Goal: Task Accomplishment & Management: Complete application form

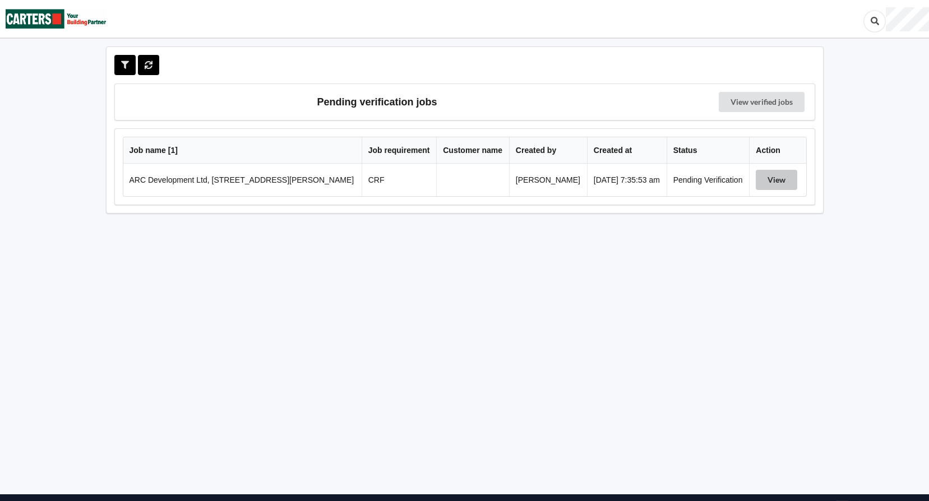
drag, startPoint x: 772, startPoint y: 178, endPoint x: 759, endPoint y: 180, distance: 12.5
click at [772, 179] on button "View" at bounding box center [777, 180] width 42 height 20
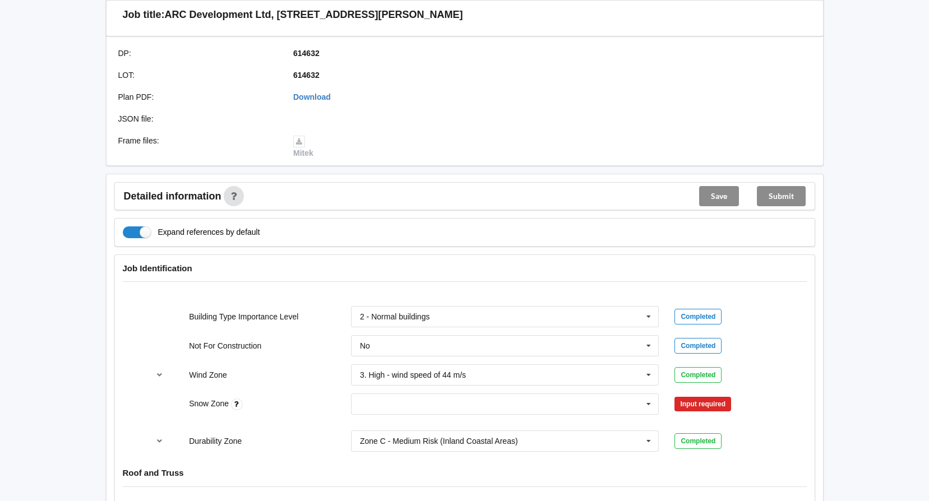
scroll to position [449, 0]
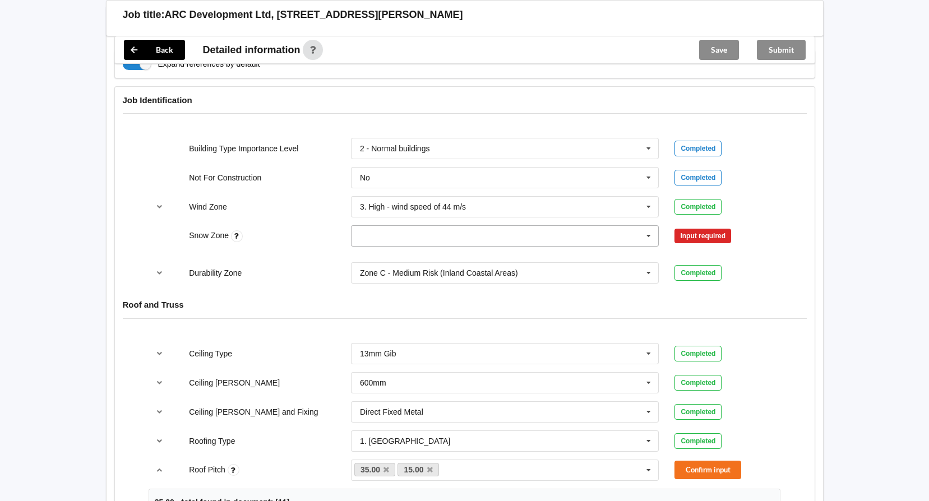
drag, startPoint x: 646, startPoint y: 234, endPoint x: 621, endPoint y: 234, distance: 24.7
click at [646, 234] on icon at bounding box center [648, 236] width 17 height 21
click at [394, 339] on div "N4" at bounding box center [505, 339] width 307 height 21
click at [708, 236] on button "Confirm input" at bounding box center [708, 236] width 67 height 19
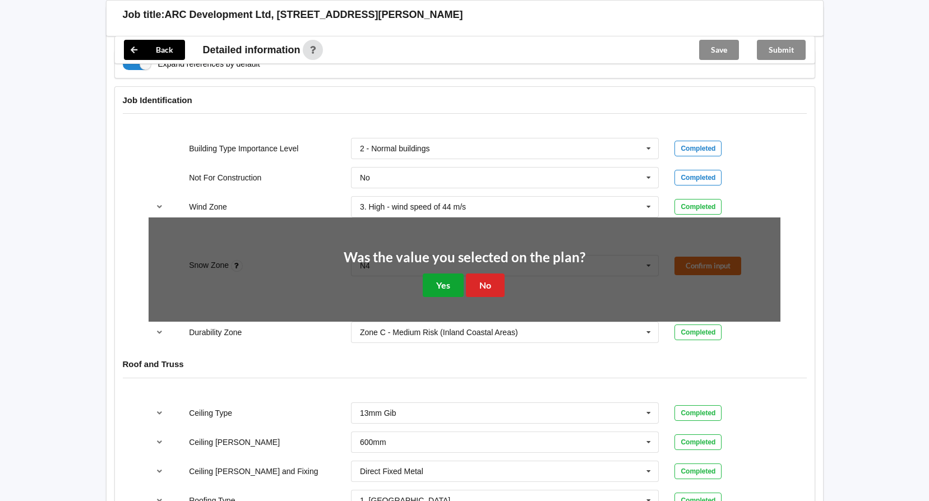
click at [449, 288] on button "Yes" at bounding box center [443, 285] width 41 height 23
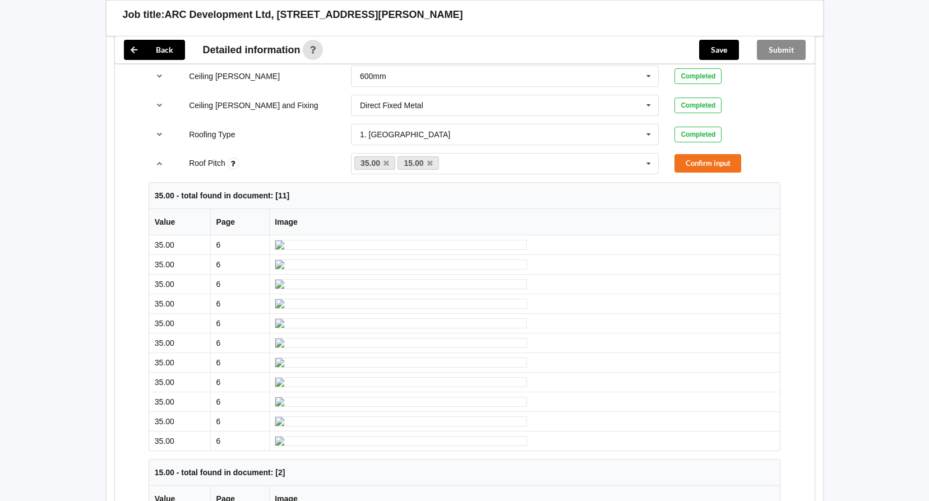
scroll to position [729, 0]
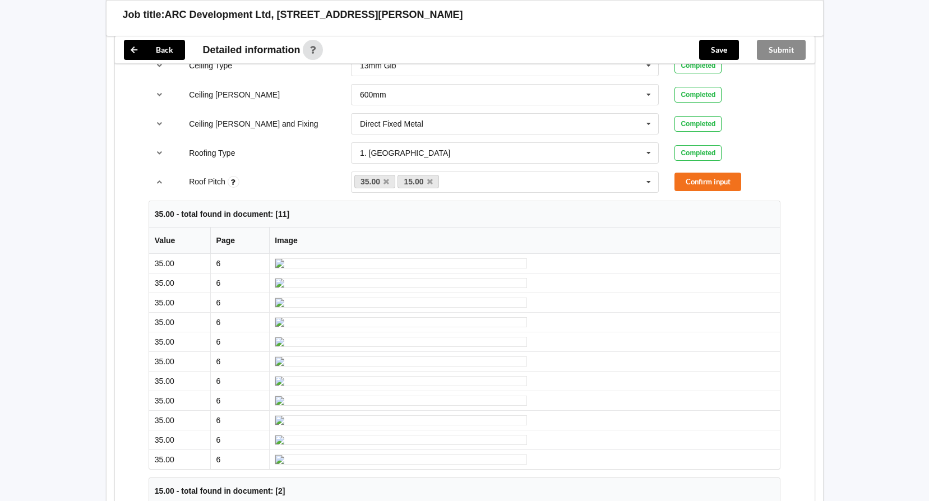
click at [722, 192] on div "Roof Pitch 35.00 15.00 None Confirm input" at bounding box center [465, 182] width 648 height 37
click at [714, 180] on button "Confirm input" at bounding box center [708, 182] width 67 height 19
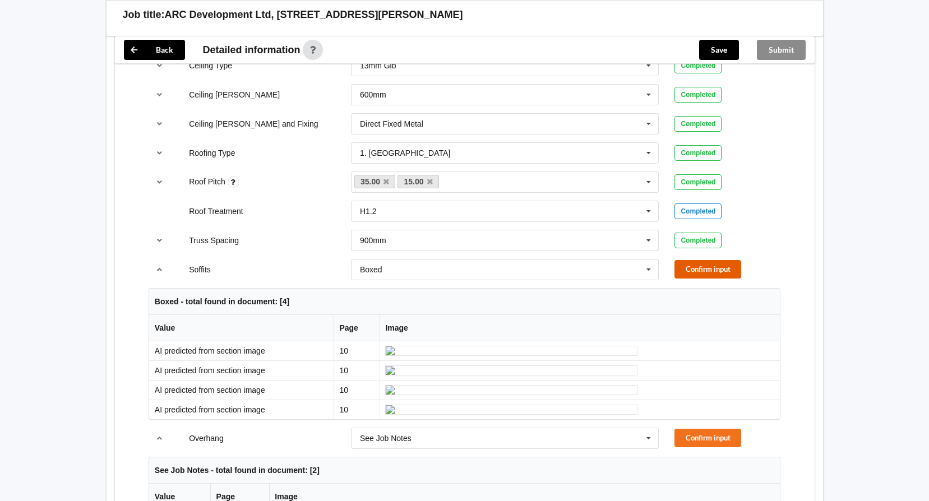
click at [707, 263] on button "Confirm input" at bounding box center [708, 269] width 67 height 19
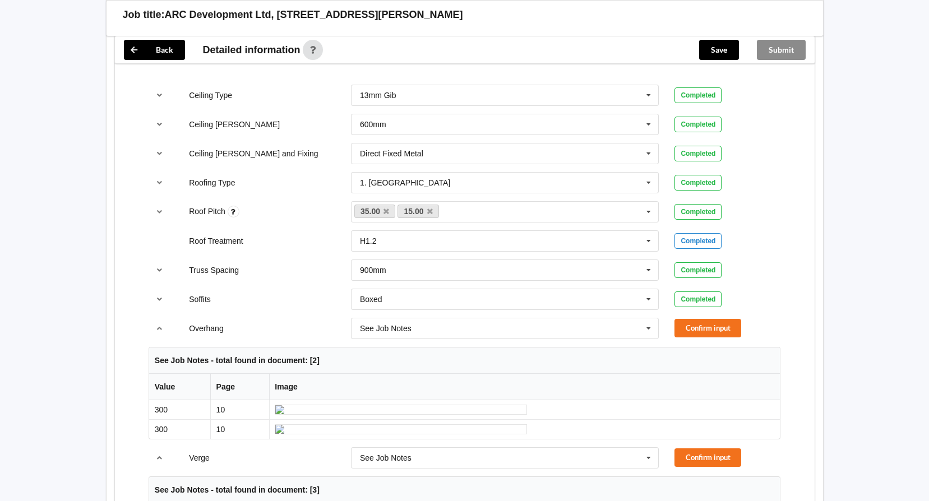
scroll to position [673, 0]
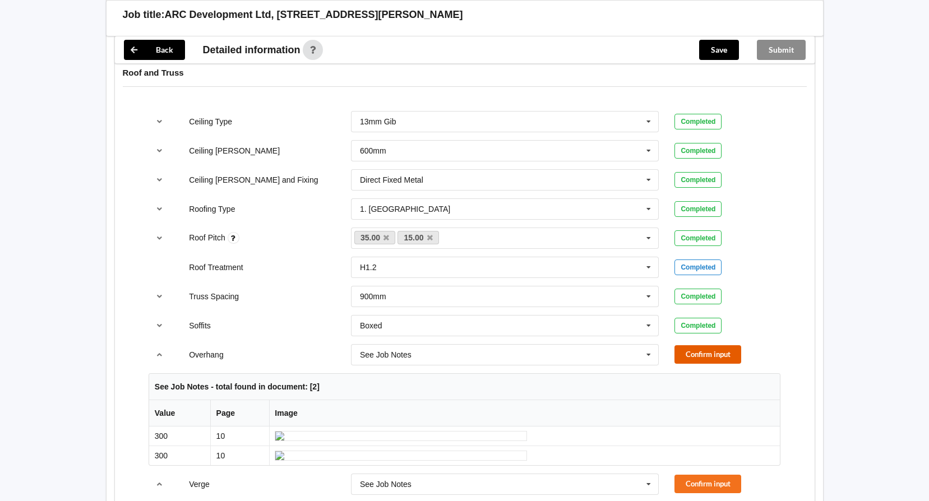
click at [724, 358] on button "Confirm input" at bounding box center [708, 354] width 67 height 19
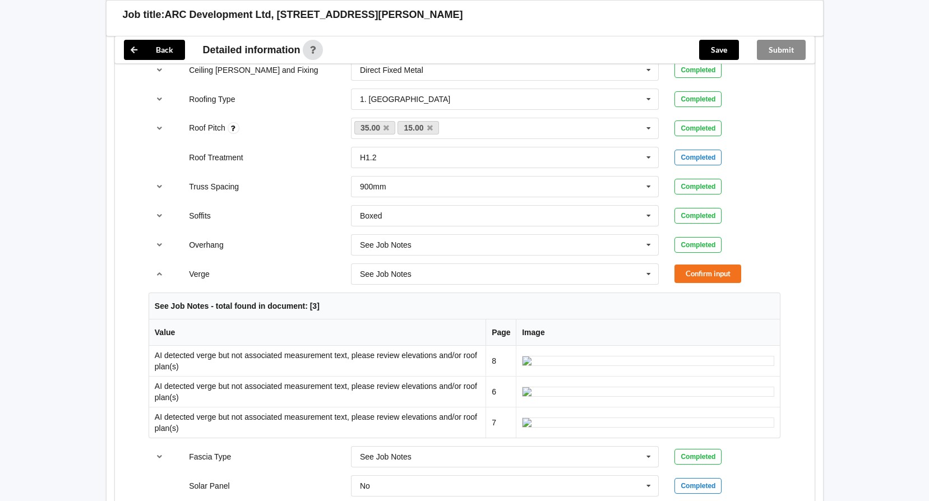
scroll to position [785, 0]
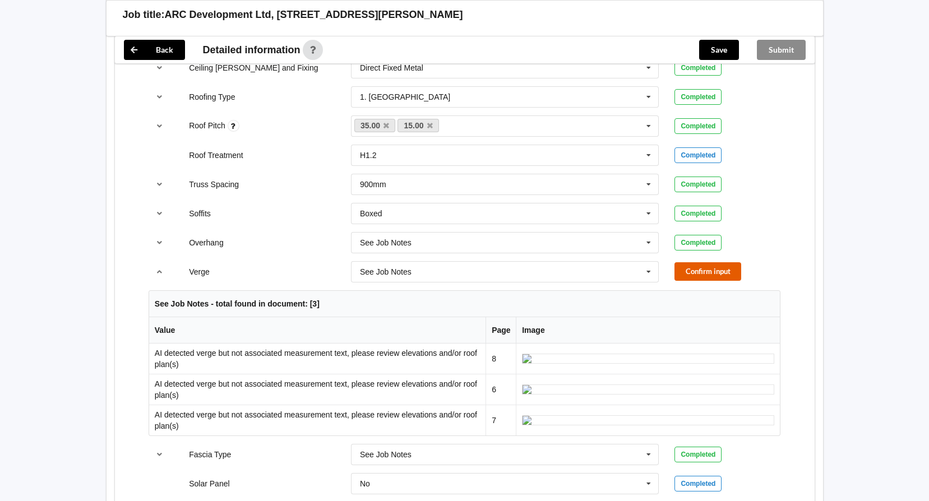
click at [704, 275] on button "Confirm input" at bounding box center [708, 271] width 67 height 19
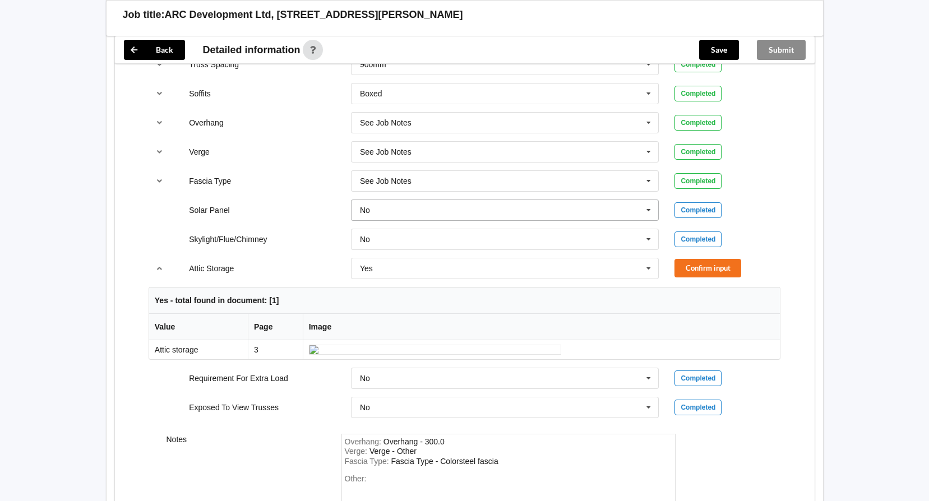
scroll to position [953, 0]
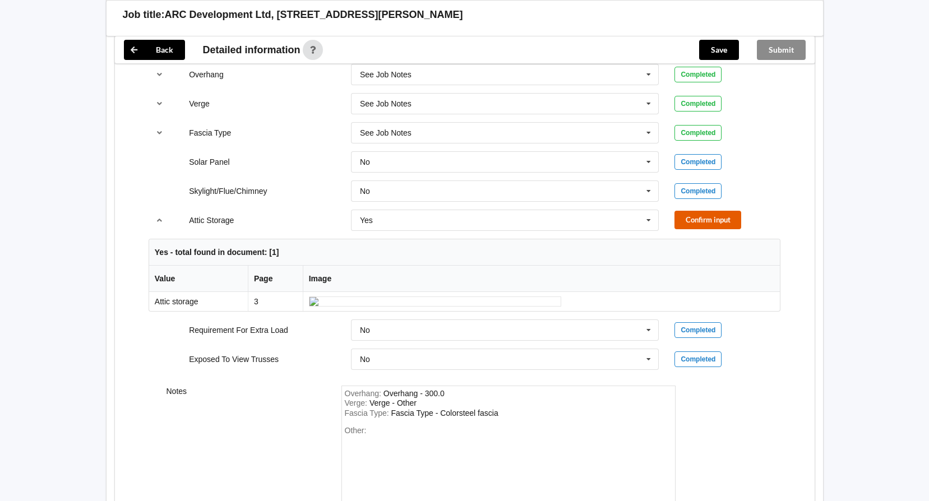
click at [695, 223] on button "Confirm input" at bounding box center [708, 220] width 67 height 19
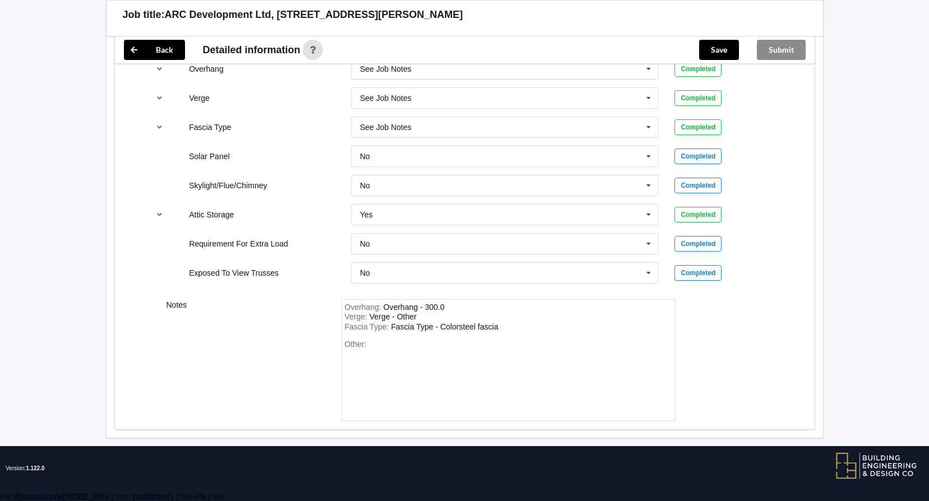
scroll to position [960, 0]
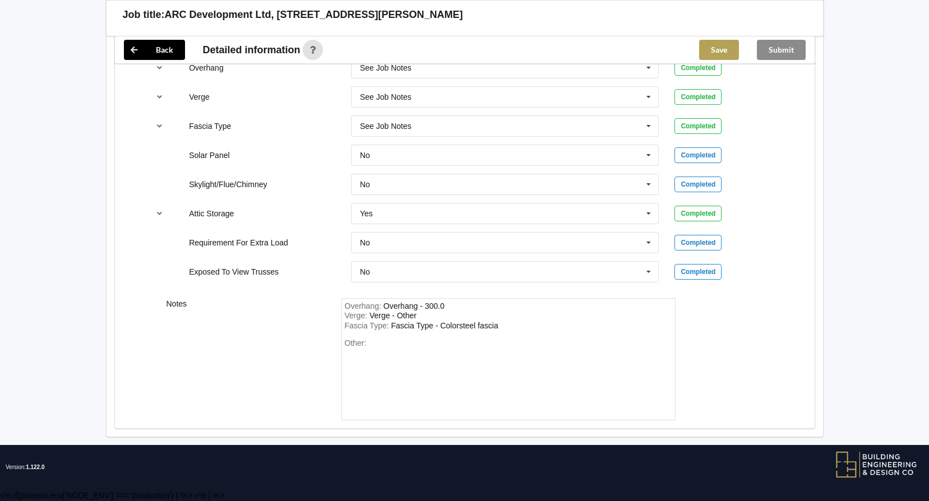
click at [726, 52] on button "Save" at bounding box center [719, 50] width 40 height 20
click at [783, 49] on button "Submit" at bounding box center [781, 50] width 49 height 20
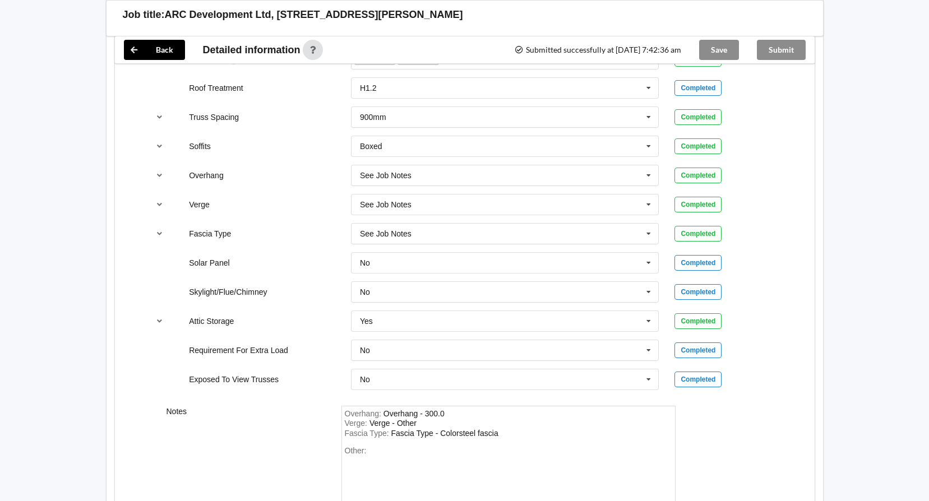
scroll to position [684, 0]
